Goal: Find specific page/section: Find specific page/section

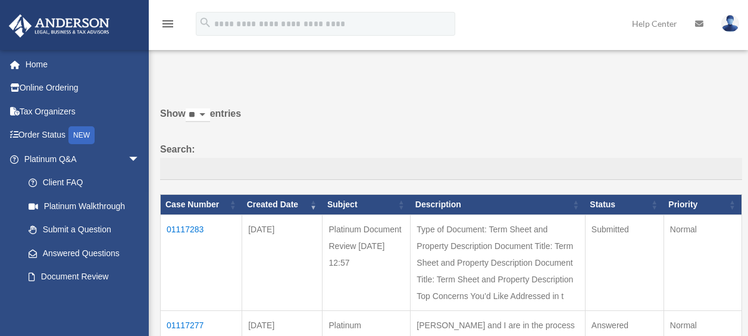
scroll to position [104, 0]
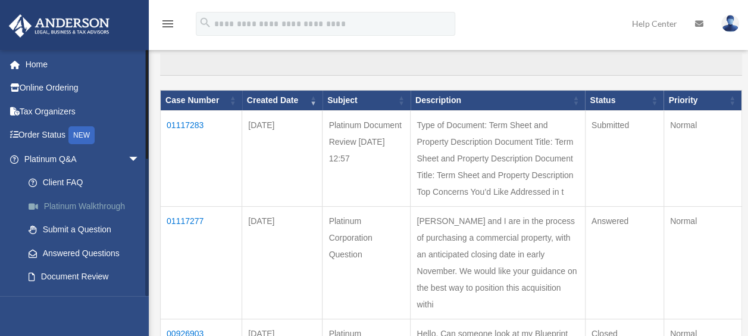
click at [80, 200] on link "Platinum Walkthrough" at bounding box center [87, 206] width 141 height 24
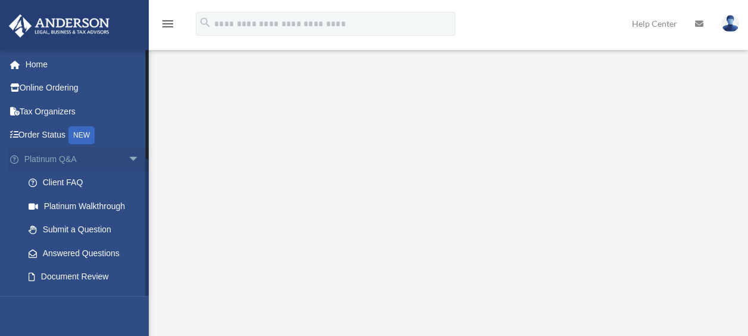
click at [58, 158] on link "Platinum Q&A arrow_drop_down" at bounding box center [82, 159] width 149 height 24
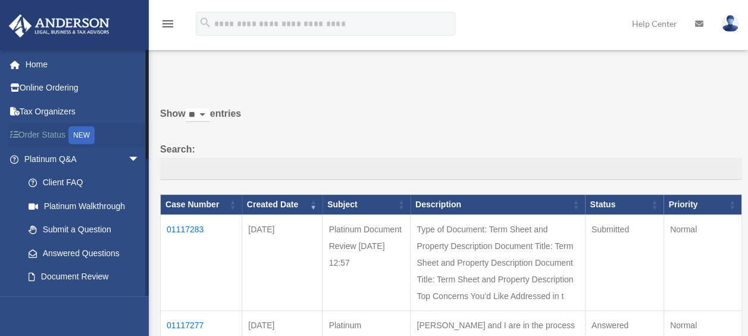
click at [49, 132] on link "Order Status NEW" at bounding box center [82, 135] width 149 height 24
click at [42, 66] on link "Home" at bounding box center [82, 64] width 149 height 24
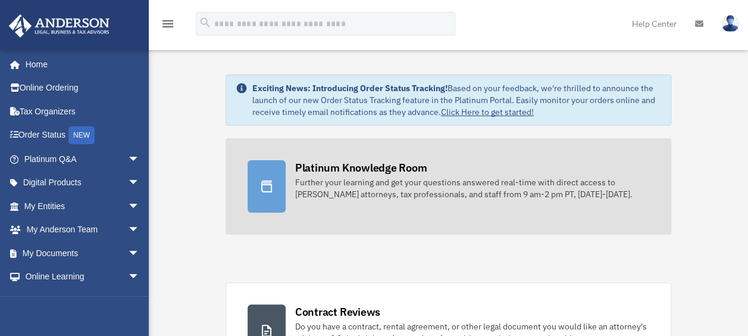
click at [331, 165] on div "Platinum Knowledge Room" at bounding box center [361, 167] width 132 height 15
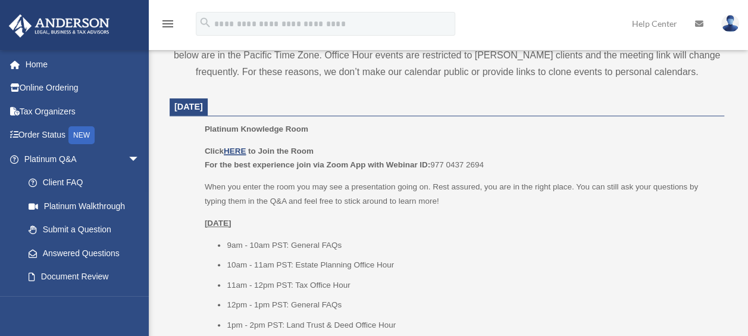
scroll to position [475, 0]
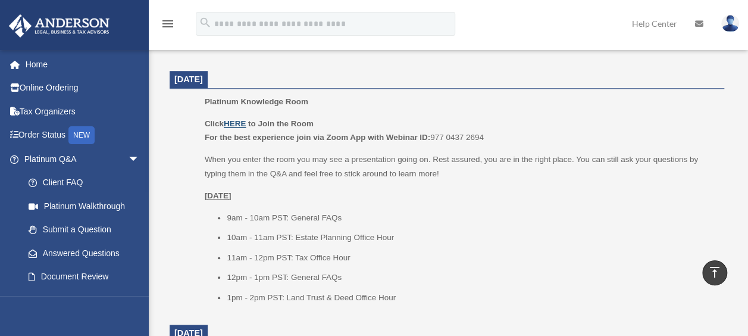
click at [238, 123] on u "HERE" at bounding box center [235, 123] width 22 height 9
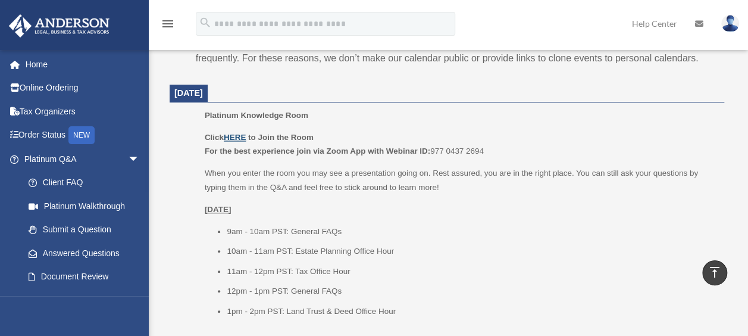
scroll to position [467, 0]
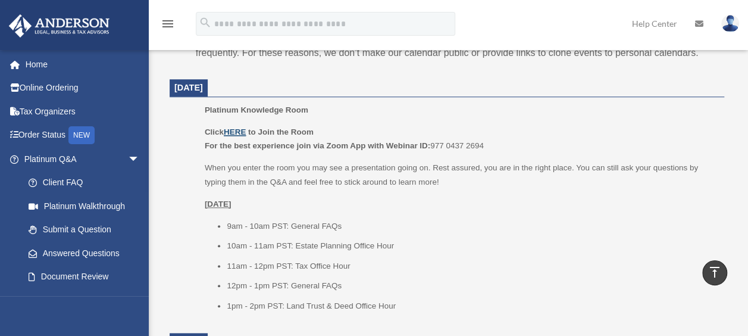
click at [235, 127] on u "HERE" at bounding box center [235, 131] width 22 height 9
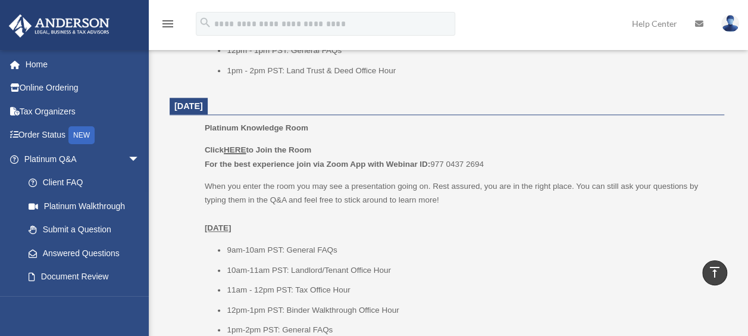
scroll to position [710, 0]
